Goal: Task Accomplishment & Management: Use online tool/utility

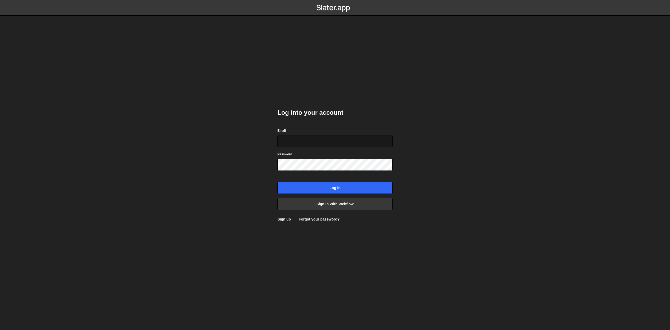
click at [292, 142] on input "Email" at bounding box center [334, 141] width 115 height 12
click at [288, 141] on input "Email" at bounding box center [334, 141] width 115 height 12
type input "adrian.domarecki@gmail.com"
click at [277, 182] on input "Log in" at bounding box center [334, 188] width 115 height 12
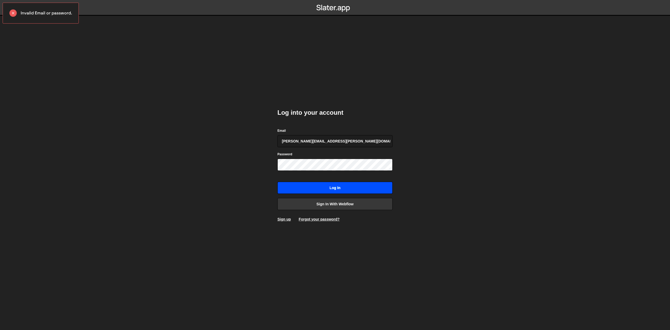
click at [341, 187] on input "Log in" at bounding box center [334, 188] width 115 height 12
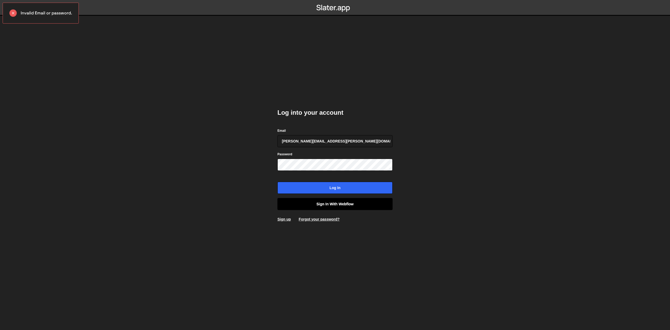
click at [323, 207] on link "Sign in with Webflow" at bounding box center [334, 204] width 115 height 12
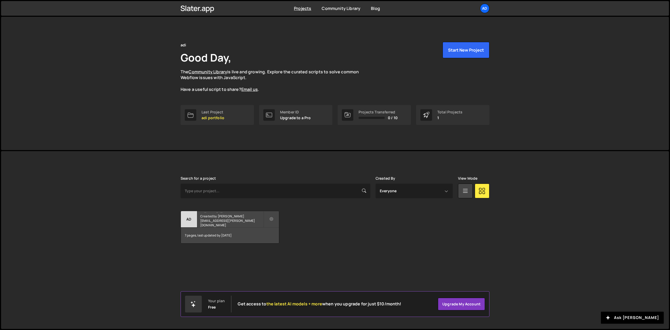
click at [236, 222] on small "Created by adrian.domarecki@gmail.com" at bounding box center [231, 220] width 63 height 13
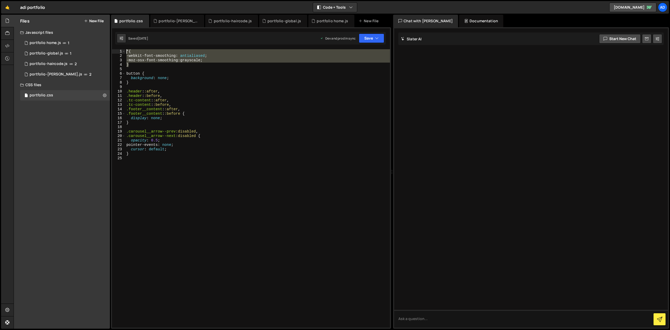
drag, startPoint x: 138, startPoint y: 66, endPoint x: 123, endPoint y: 53, distance: 20.2
click at [125, 53] on div "* { -webkit-font-smoothing : antialiased ; -moz-osx-font-smoothing : grayscale …" at bounding box center [257, 188] width 265 height 278
click at [217, 62] on div "* { -webkit-font-smoothing : antialiased ; -moz-osx-font-smoothing : grayscale …" at bounding box center [257, 188] width 265 height 278
drag, startPoint x: 131, startPoint y: 66, endPoint x: 126, endPoint y: 53, distance: 13.3
click at [126, 53] on div "* { -webkit-font-smoothing : antialiased ; -moz-osx-font-smoothing : grayscale …" at bounding box center [257, 192] width 265 height 287
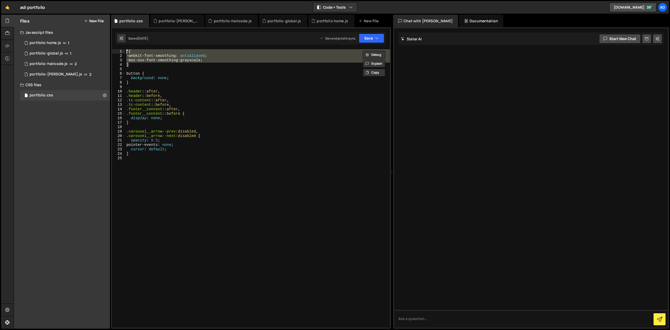
click at [133, 61] on div "* { -webkit-font-smoothing : antialiased ; -moz-osx-font-smoothing : grayscale …" at bounding box center [257, 188] width 265 height 278
drag, startPoint x: 132, startPoint y: 65, endPoint x: 126, endPoint y: 51, distance: 15.4
click at [126, 51] on div "* { -webkit-font-smoothing : antialiased ; -moz-osx-font-smoothing : grayscale …" at bounding box center [257, 192] width 265 height 287
type textarea "* { -webkit-font-smoothing: antialiased;"
